Goal: Task Accomplishment & Management: Manage account settings

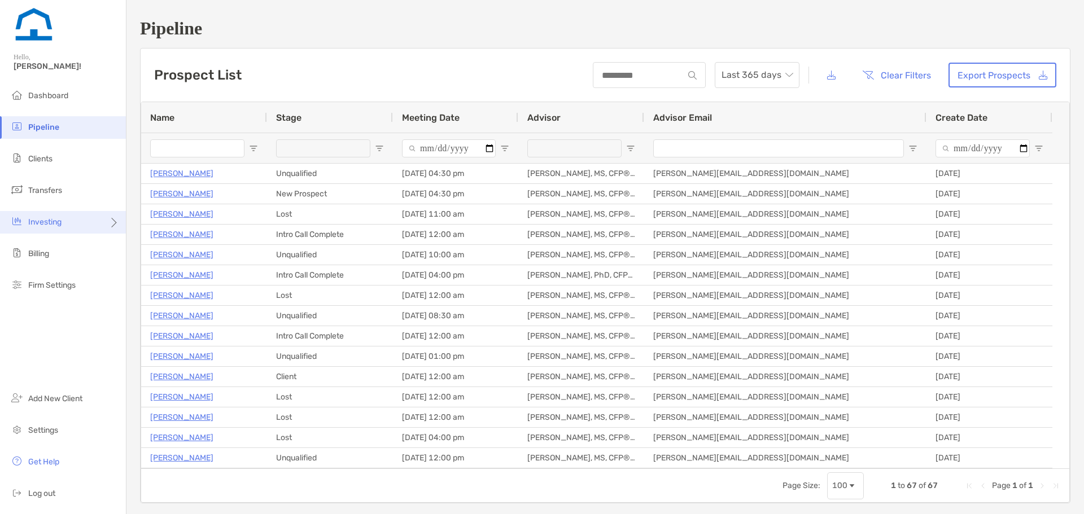
click at [103, 220] on div "Investing" at bounding box center [63, 222] width 126 height 23
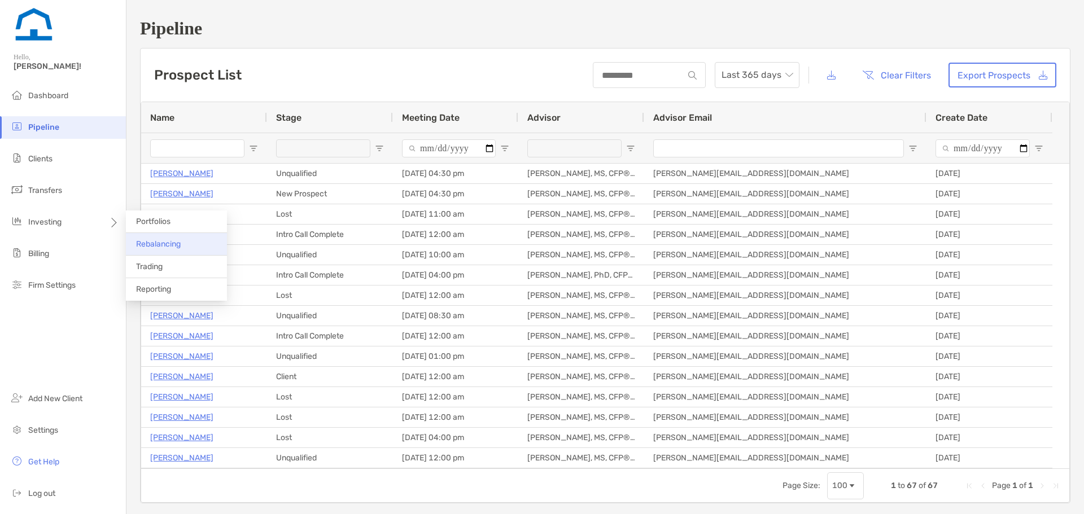
click at [150, 243] on span "Rebalancing" at bounding box center [158, 244] width 45 height 10
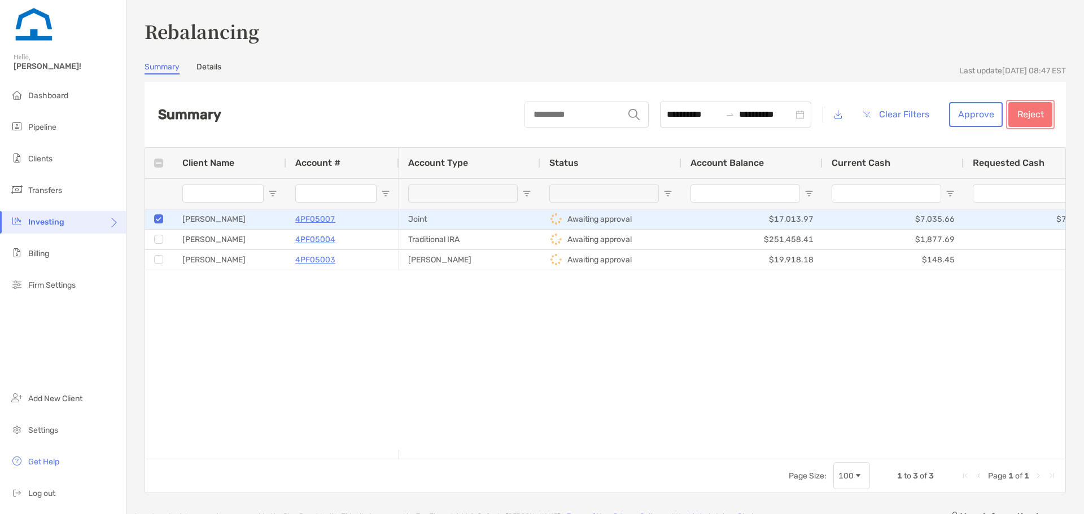
click at [1017, 110] on button "Reject" at bounding box center [1031, 114] width 44 height 25
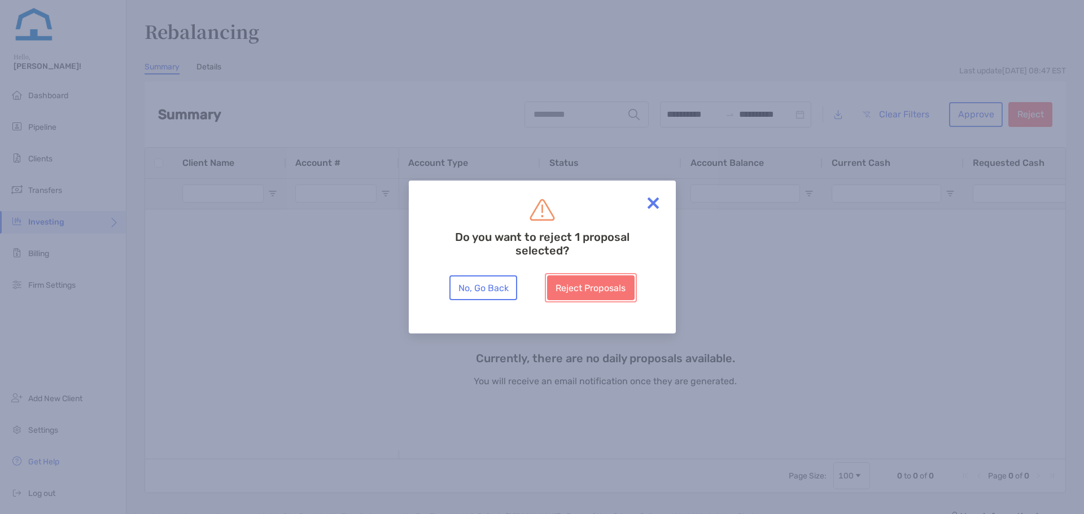
click at [581, 292] on button "Reject Proposals" at bounding box center [591, 288] width 88 height 25
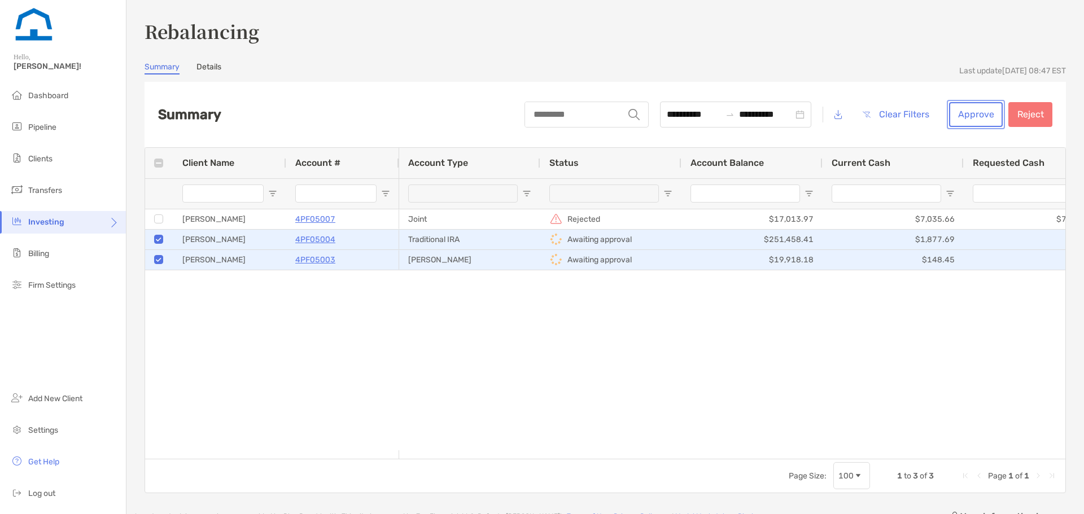
click at [971, 117] on button "Approve" at bounding box center [976, 114] width 54 height 25
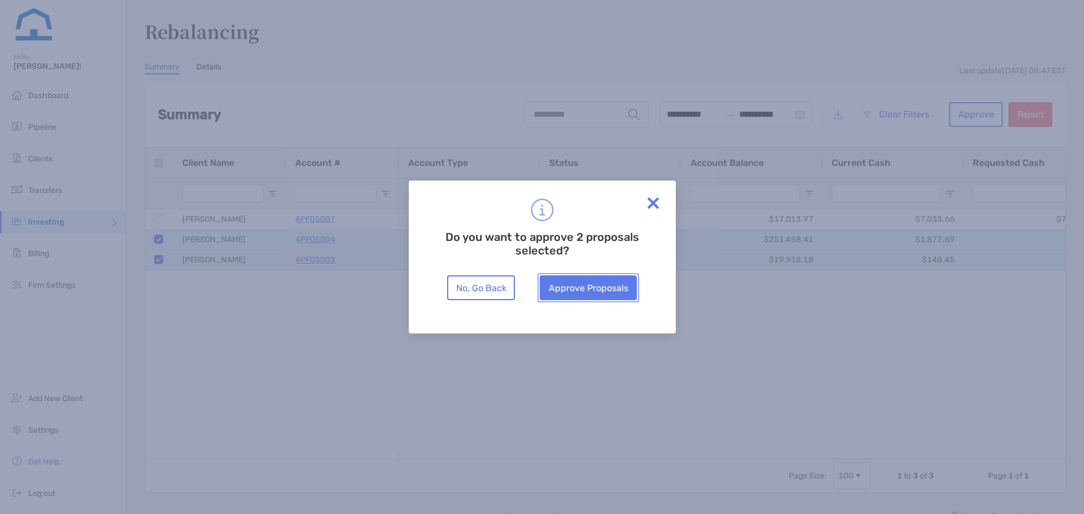
click at [620, 289] on button "Approve Proposals" at bounding box center [588, 288] width 97 height 25
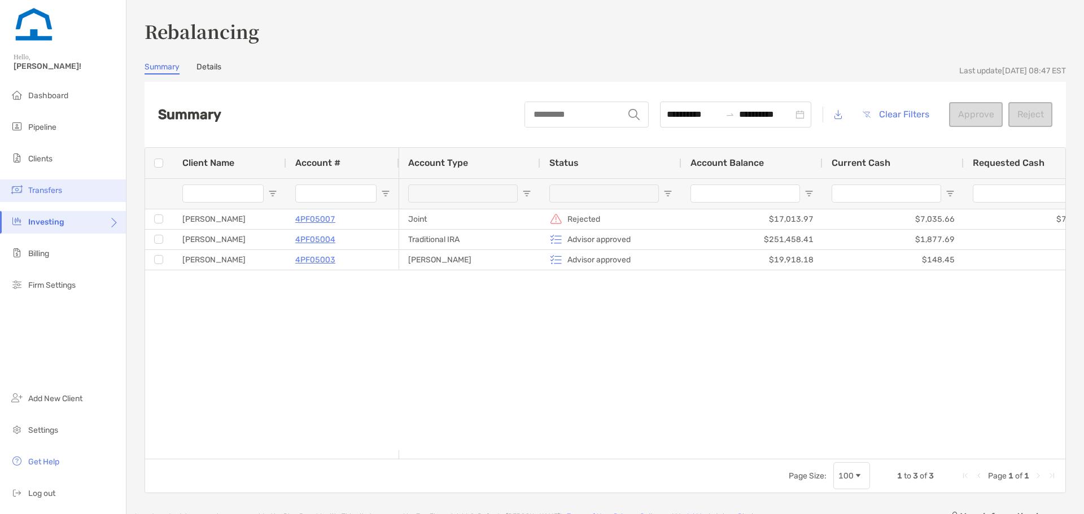
click at [65, 187] on li "Transfers" at bounding box center [63, 191] width 126 height 23
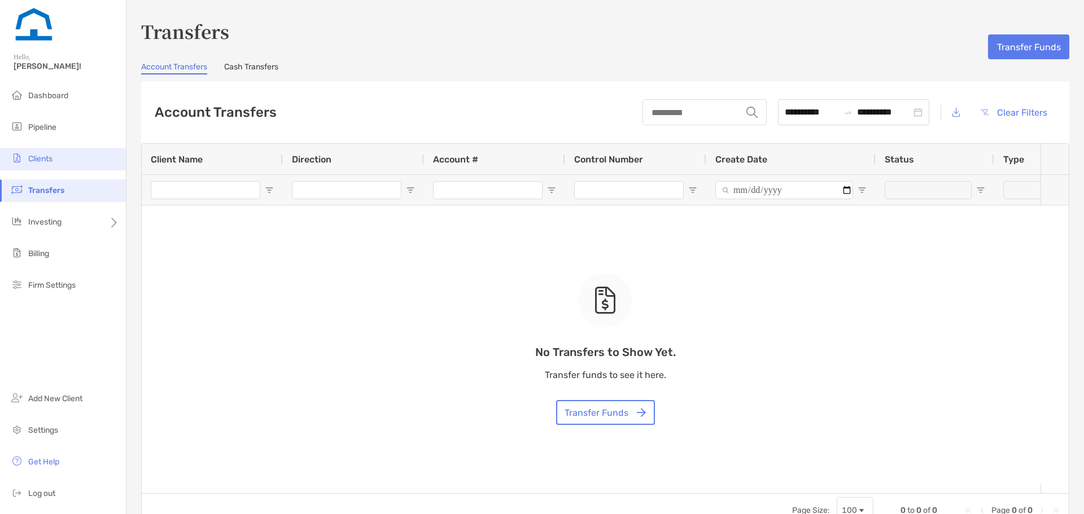
click at [83, 158] on li "Clients" at bounding box center [63, 159] width 126 height 23
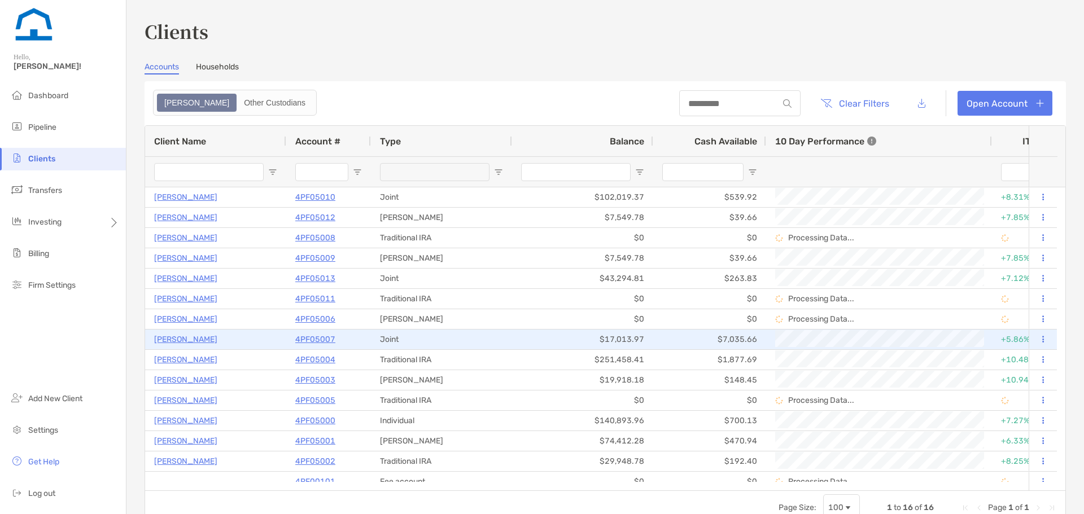
click at [173, 338] on p "[PERSON_NAME]" at bounding box center [185, 340] width 63 height 14
